Goal: Task Accomplishment & Management: Manage account settings

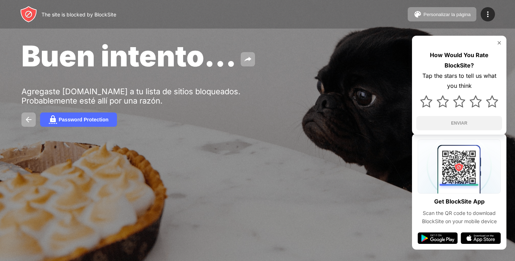
click at [497, 14] on div "The site is blocked by BlockSite Personalizar la página Editar la lista de bloq…" at bounding box center [257, 14] width 515 height 29
click at [492, 15] on div at bounding box center [488, 14] width 14 height 14
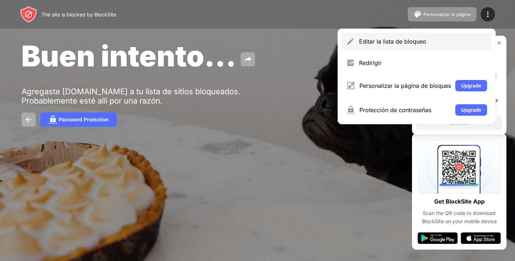
click at [383, 39] on div "Editar la lista de bloqueo" at bounding box center [423, 41] width 128 height 7
